Goal: Information Seeking & Learning: Compare options

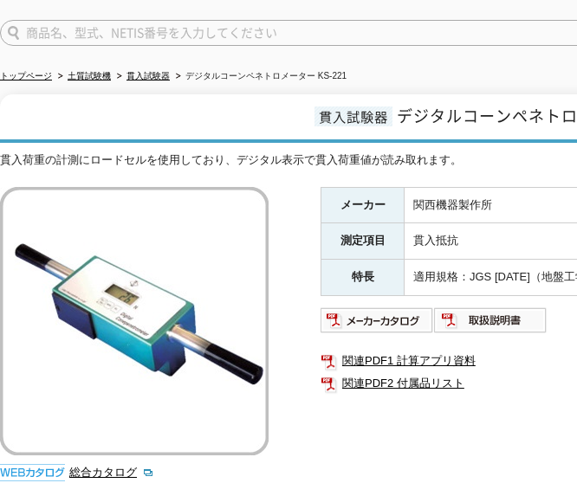
scroll to position [145, 0]
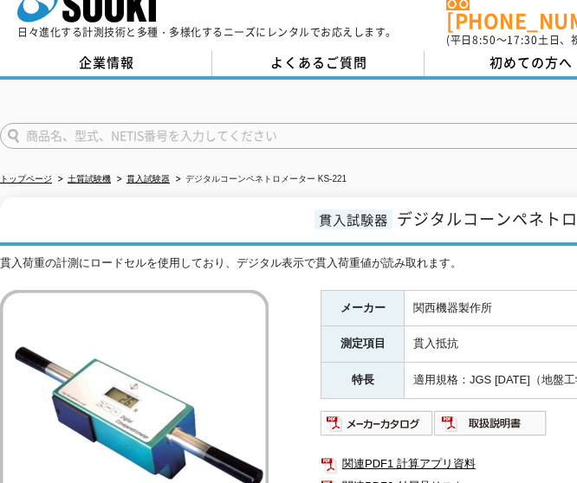
scroll to position [145, 0]
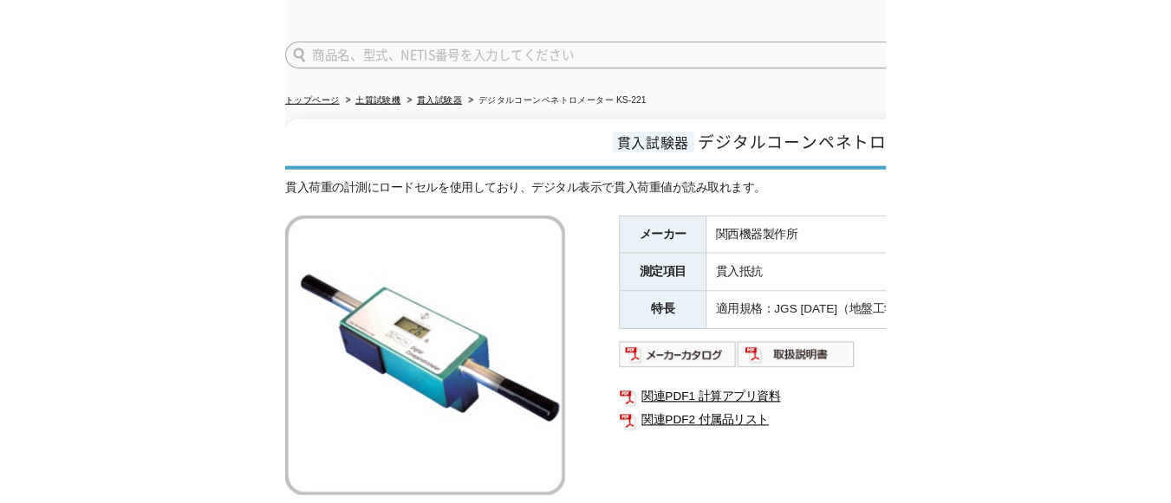
scroll to position [231, 0]
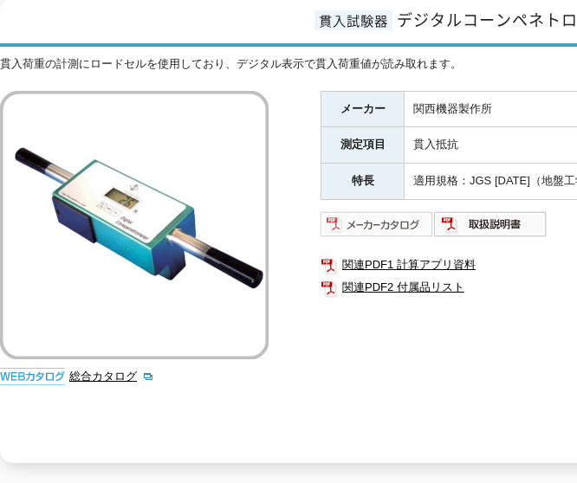
click at [381, 217] on img at bounding box center [377, 225] width 113 height 28
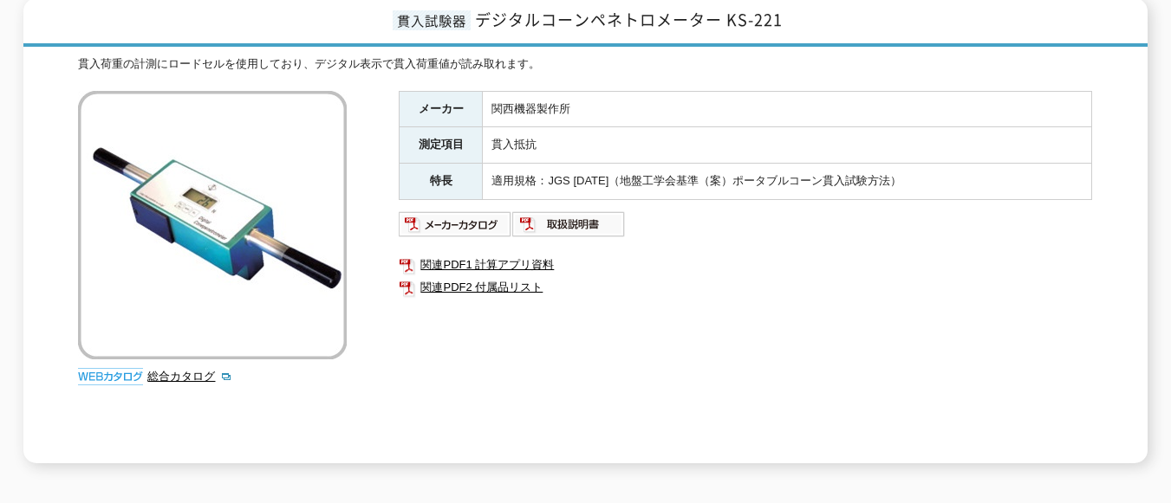
click at [548, 216] on img at bounding box center [568, 225] width 113 height 28
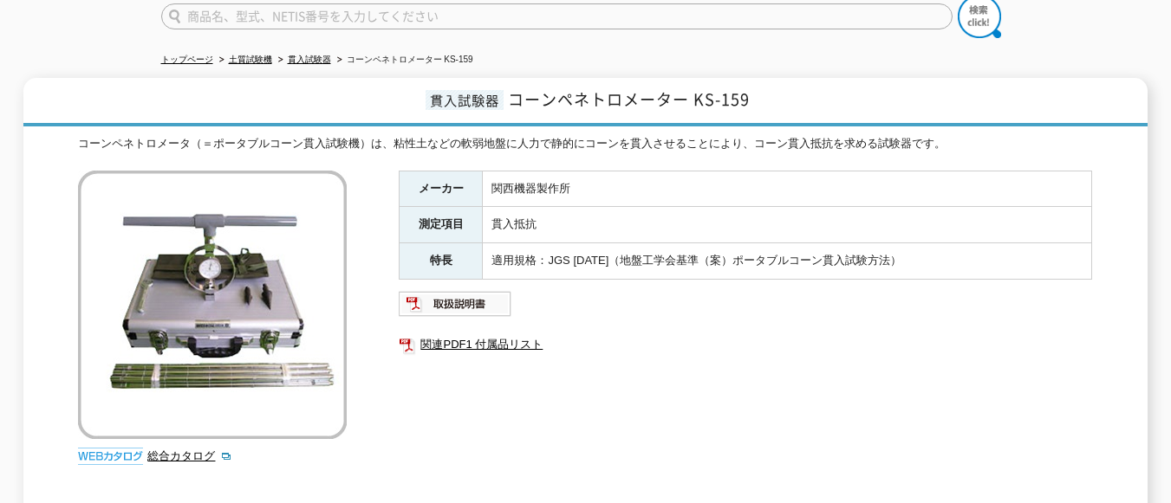
scroll to position [115, 0]
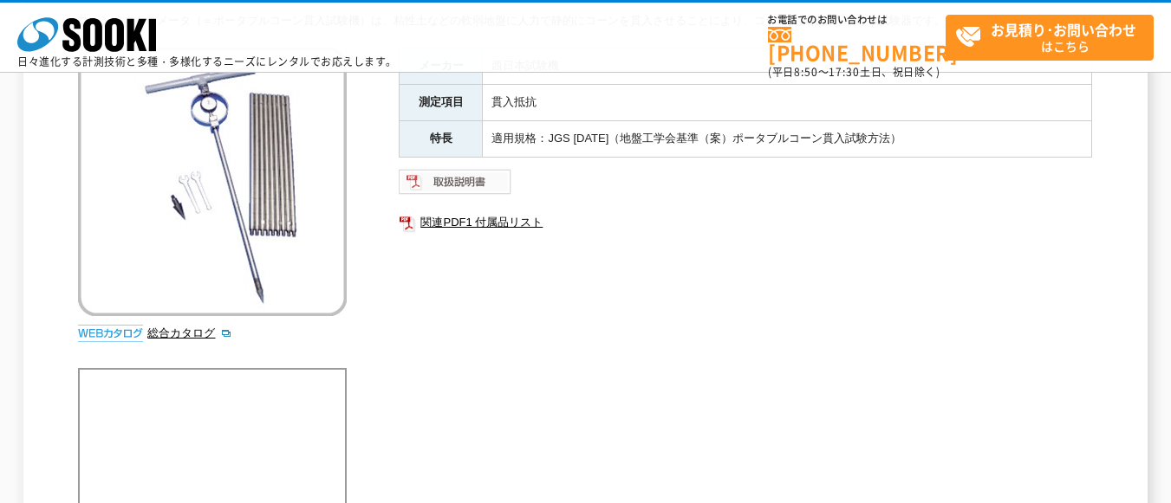
scroll to position [162, 0]
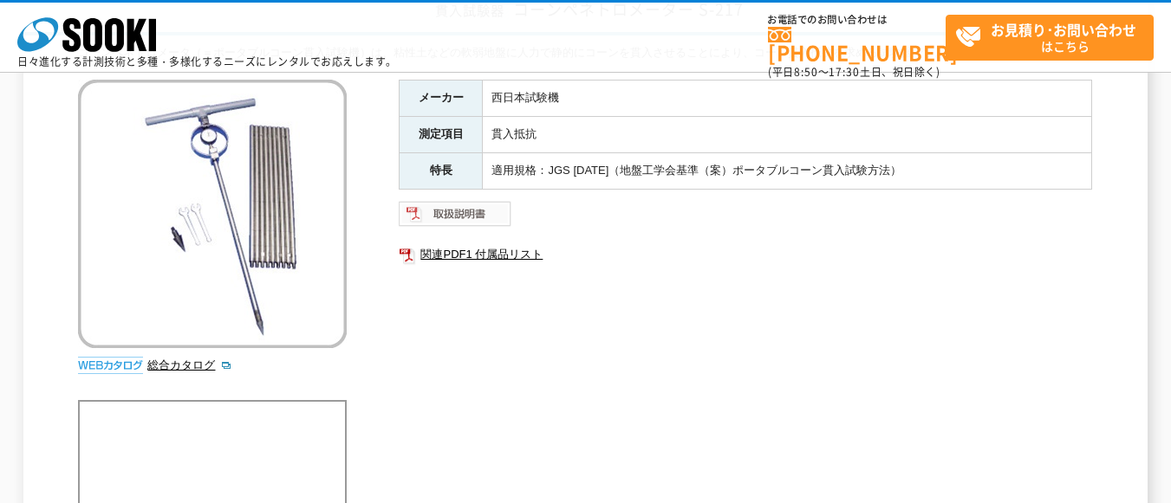
click at [470, 222] on img at bounding box center [455, 214] width 113 height 28
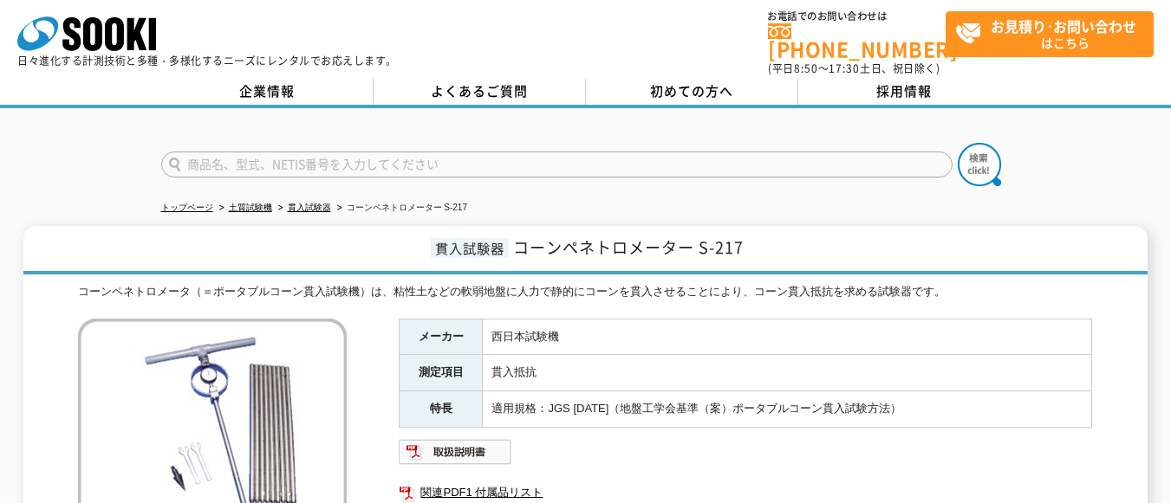
scroll to position [0, 0]
